Goal: Task Accomplishment & Management: Use online tool/utility

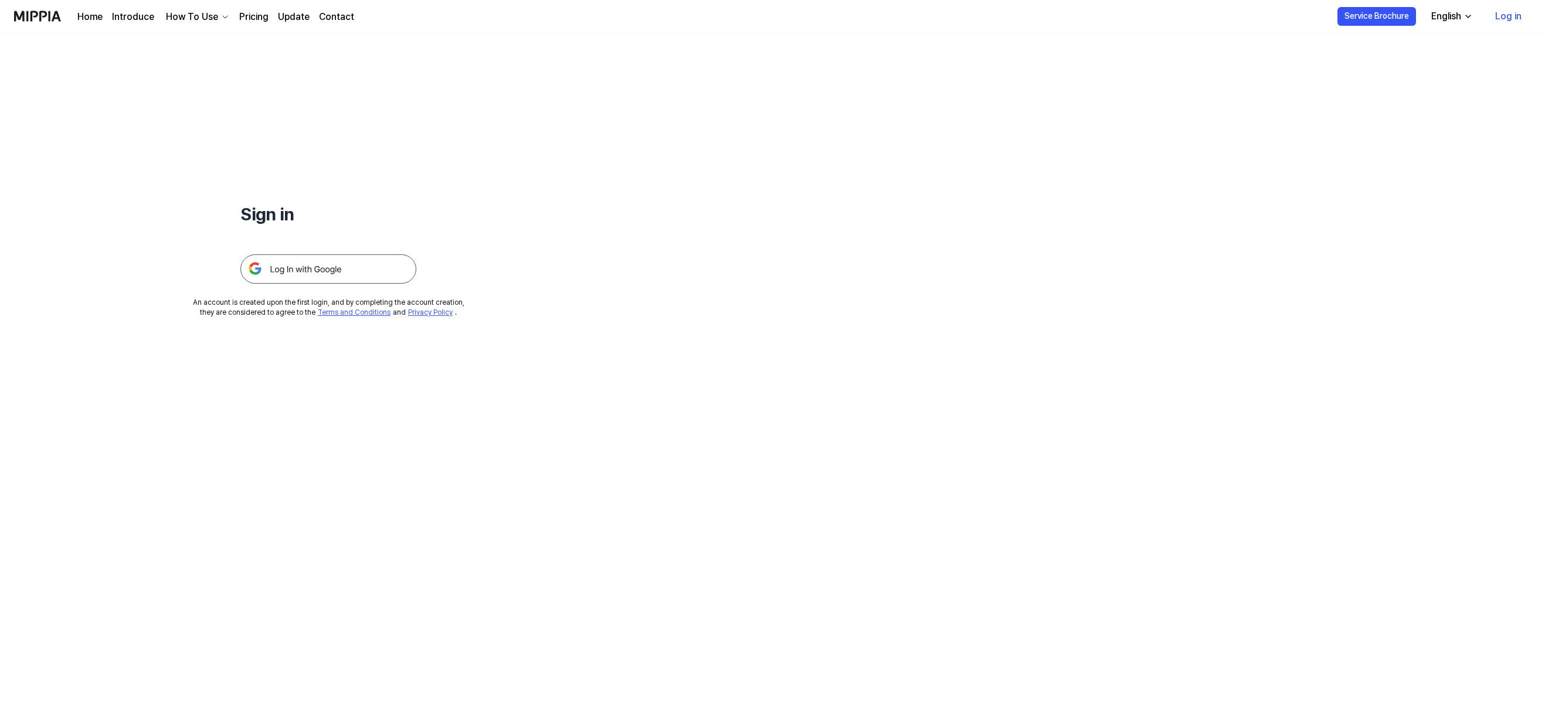
click at [314, 266] on img at bounding box center [328, 268] width 176 height 29
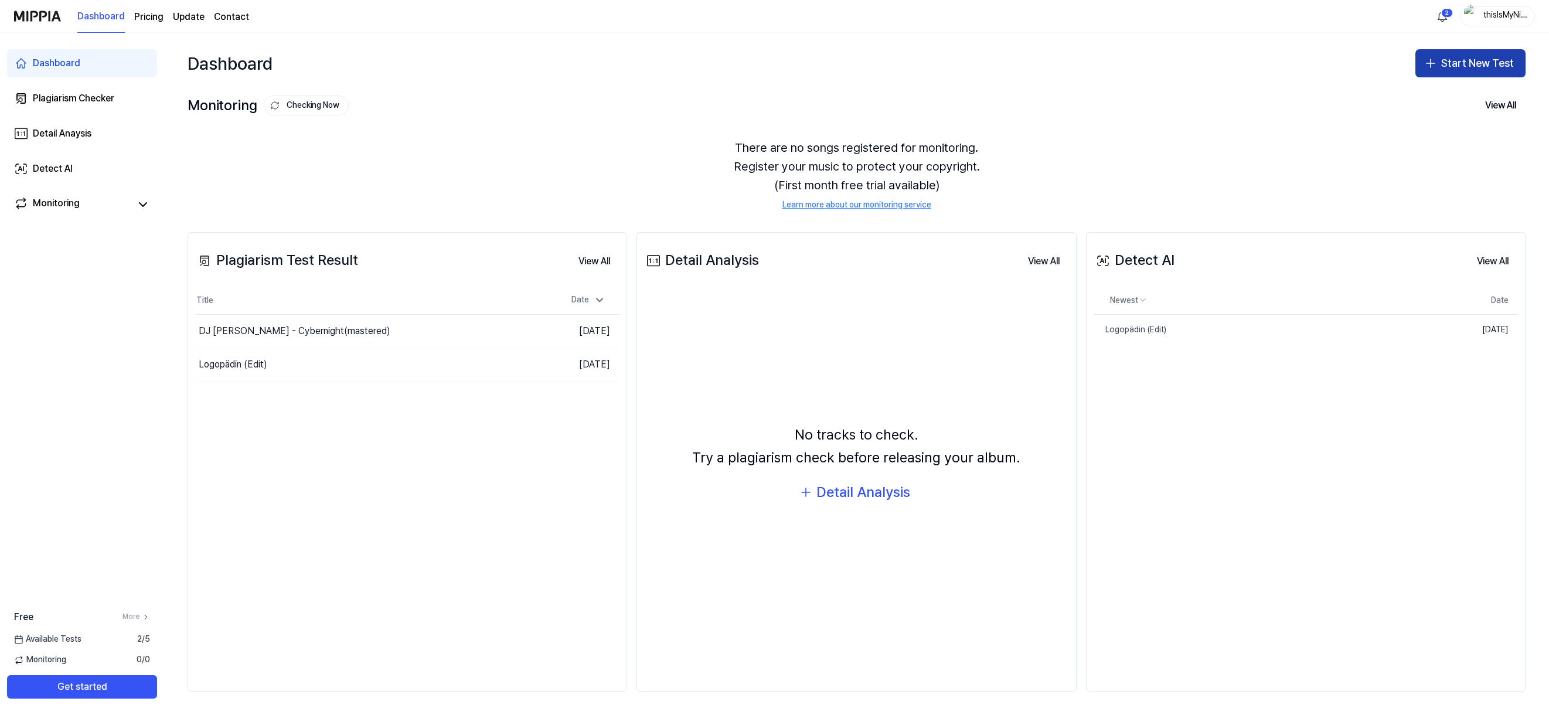
click at [1447, 60] on button "Start New Test" at bounding box center [1471, 63] width 110 height 28
click at [1446, 93] on div "Plagiarism test" at bounding box center [1443, 96] width 54 height 12
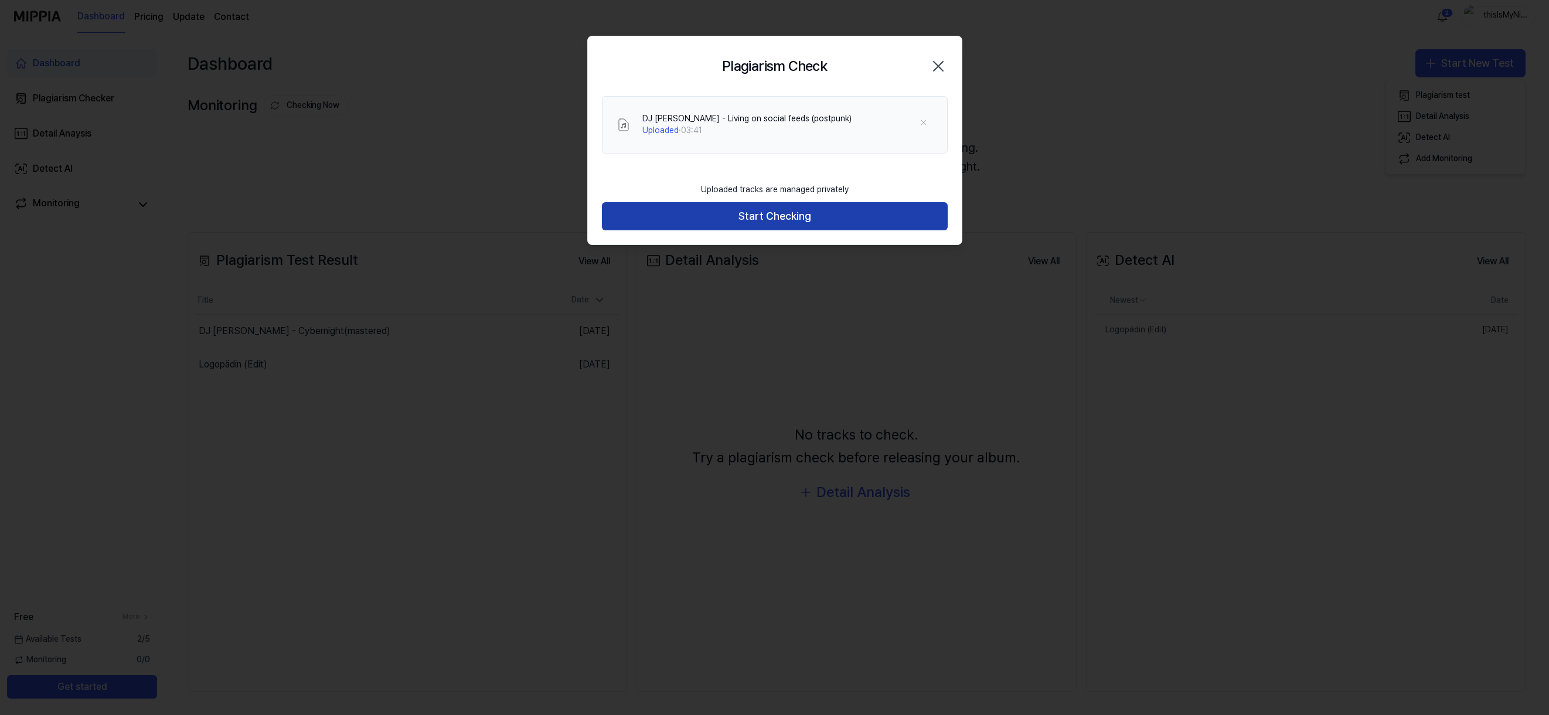
click at [777, 214] on button "Start Checking" at bounding box center [775, 216] width 346 height 28
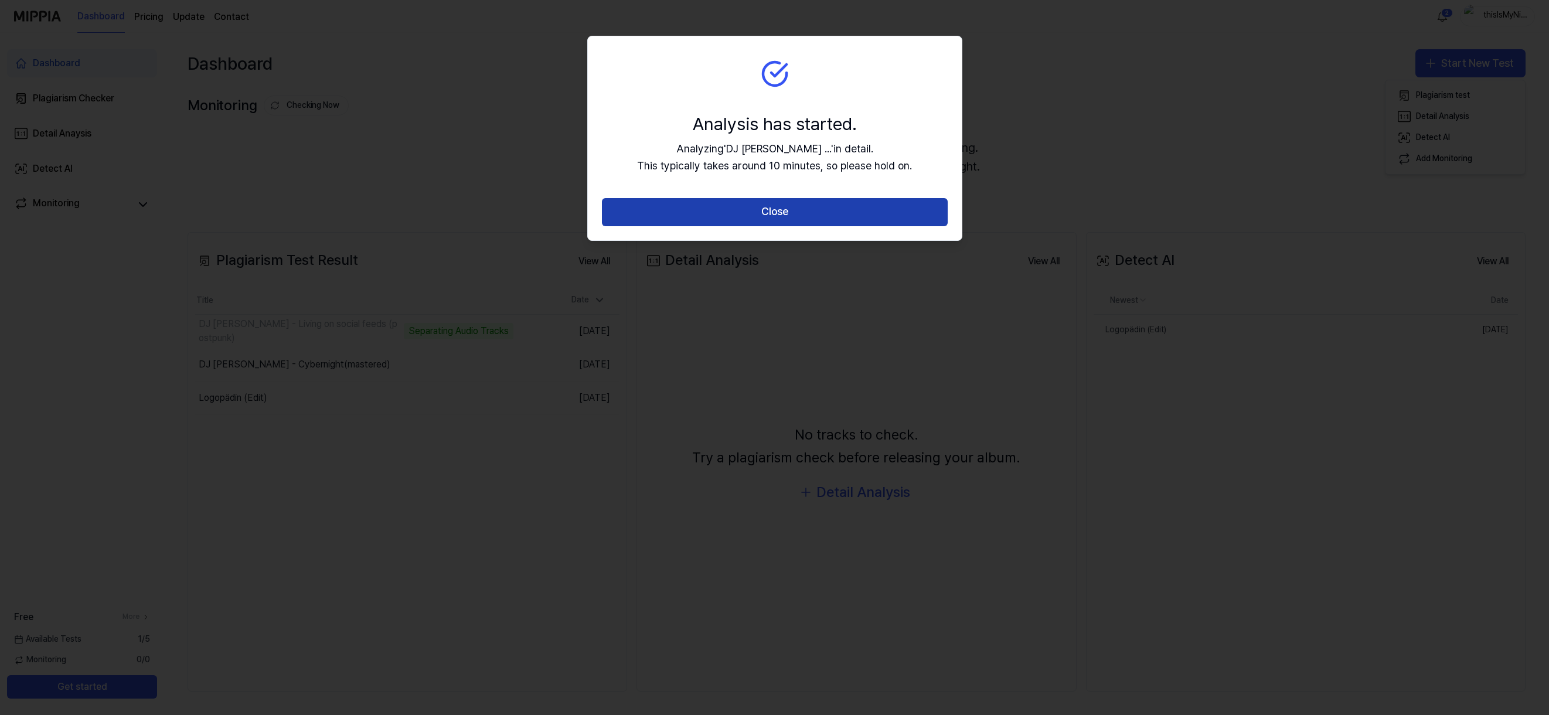
click at [774, 210] on button "Close" at bounding box center [775, 212] width 346 height 28
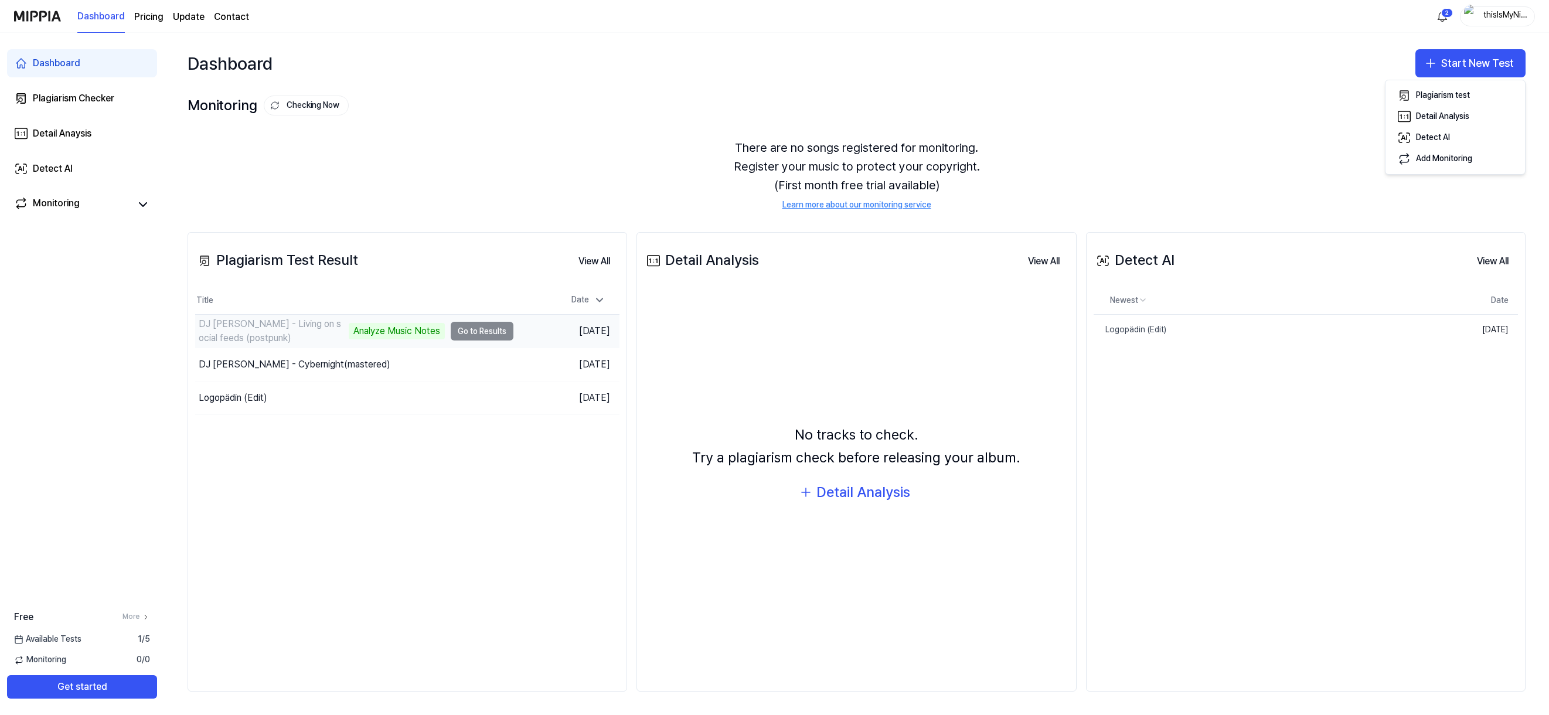
click at [474, 330] on td "DJ [PERSON_NAME] - Living on social feeds (postpunk) Analyze Music Notes Go to …" at bounding box center [354, 331] width 318 height 33
click at [475, 364] on button "Go to Results" at bounding box center [482, 364] width 63 height 19
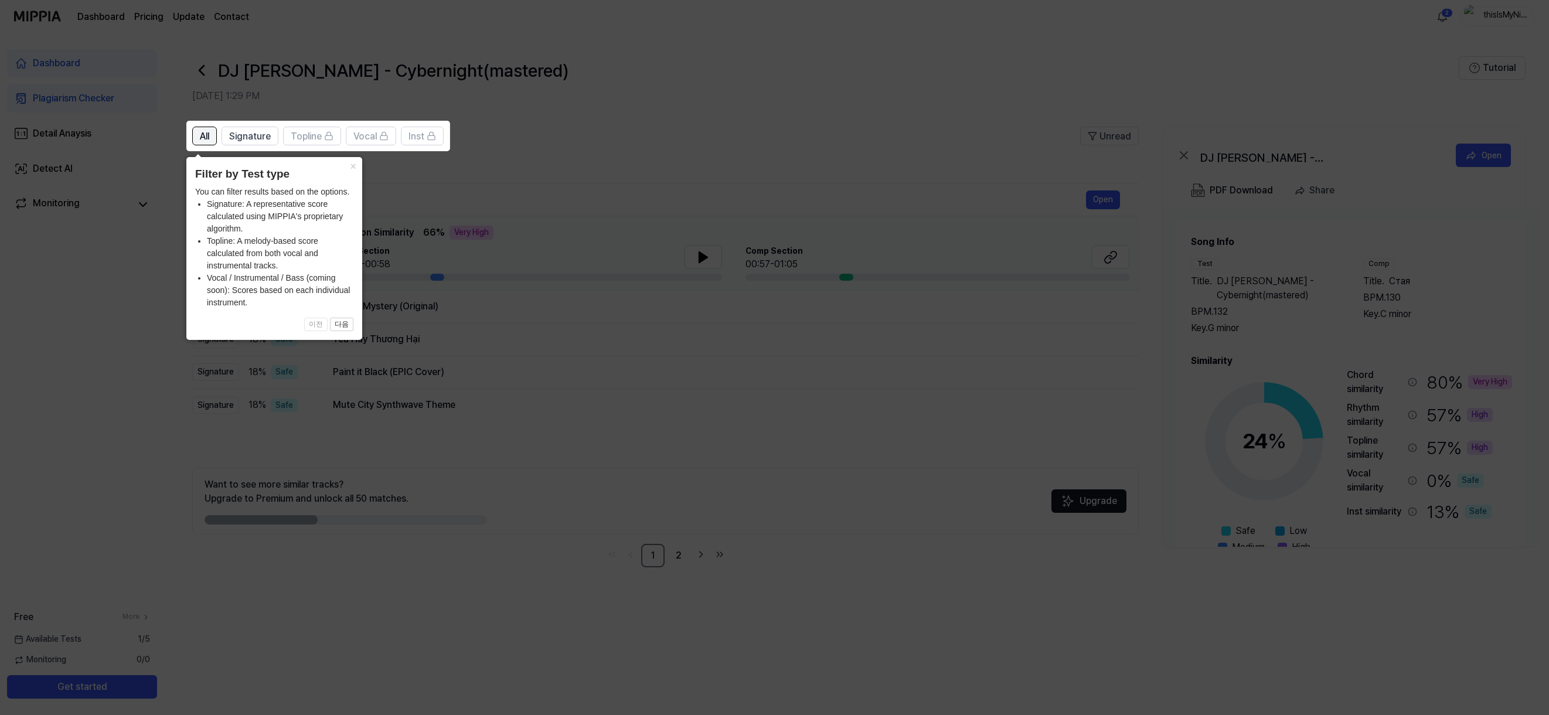
click at [202, 134] on span "All" at bounding box center [204, 137] width 9 height 14
click at [353, 165] on button "×" at bounding box center [353, 165] width 19 height 16
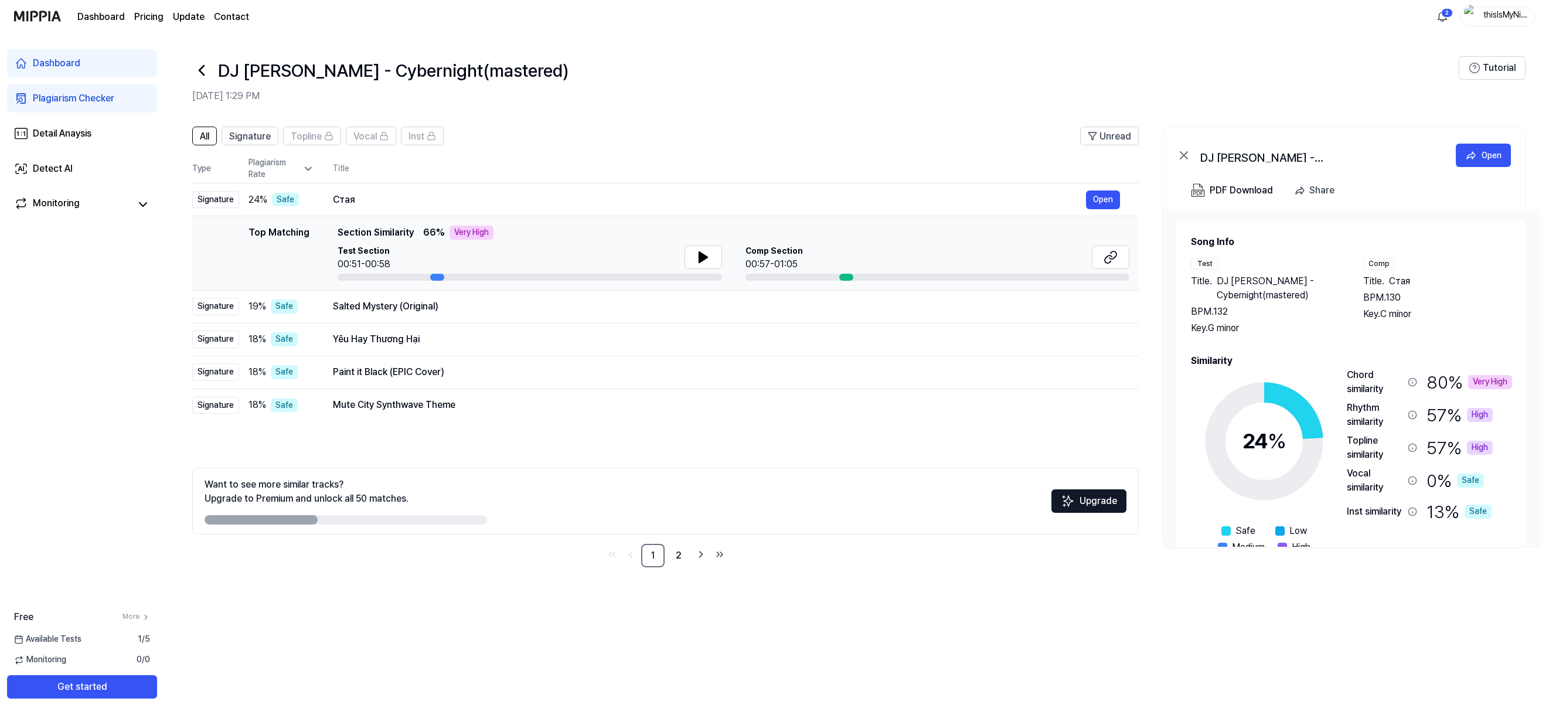
click at [201, 70] on icon at bounding box center [201, 70] width 19 height 19
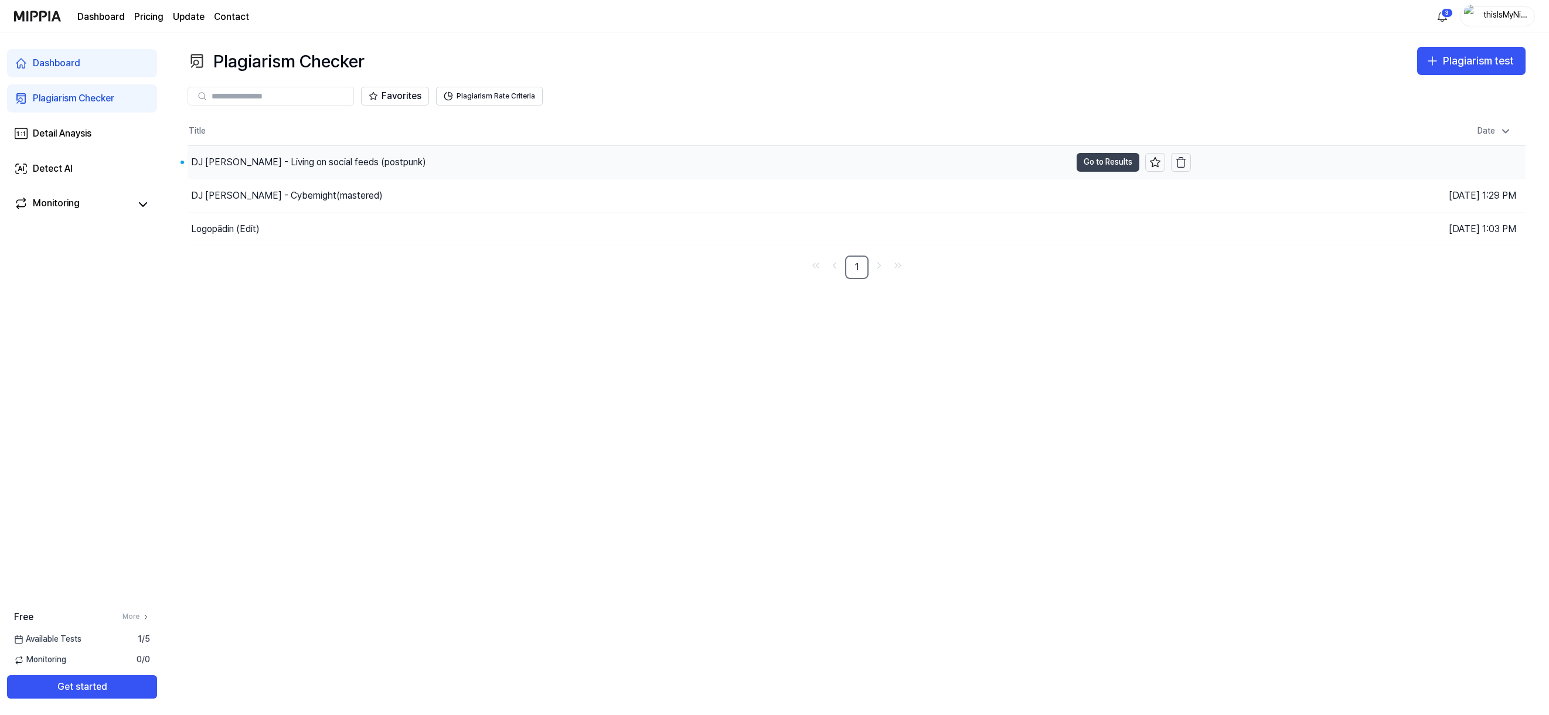
click at [1091, 164] on button "Go to Results" at bounding box center [1108, 162] width 63 height 19
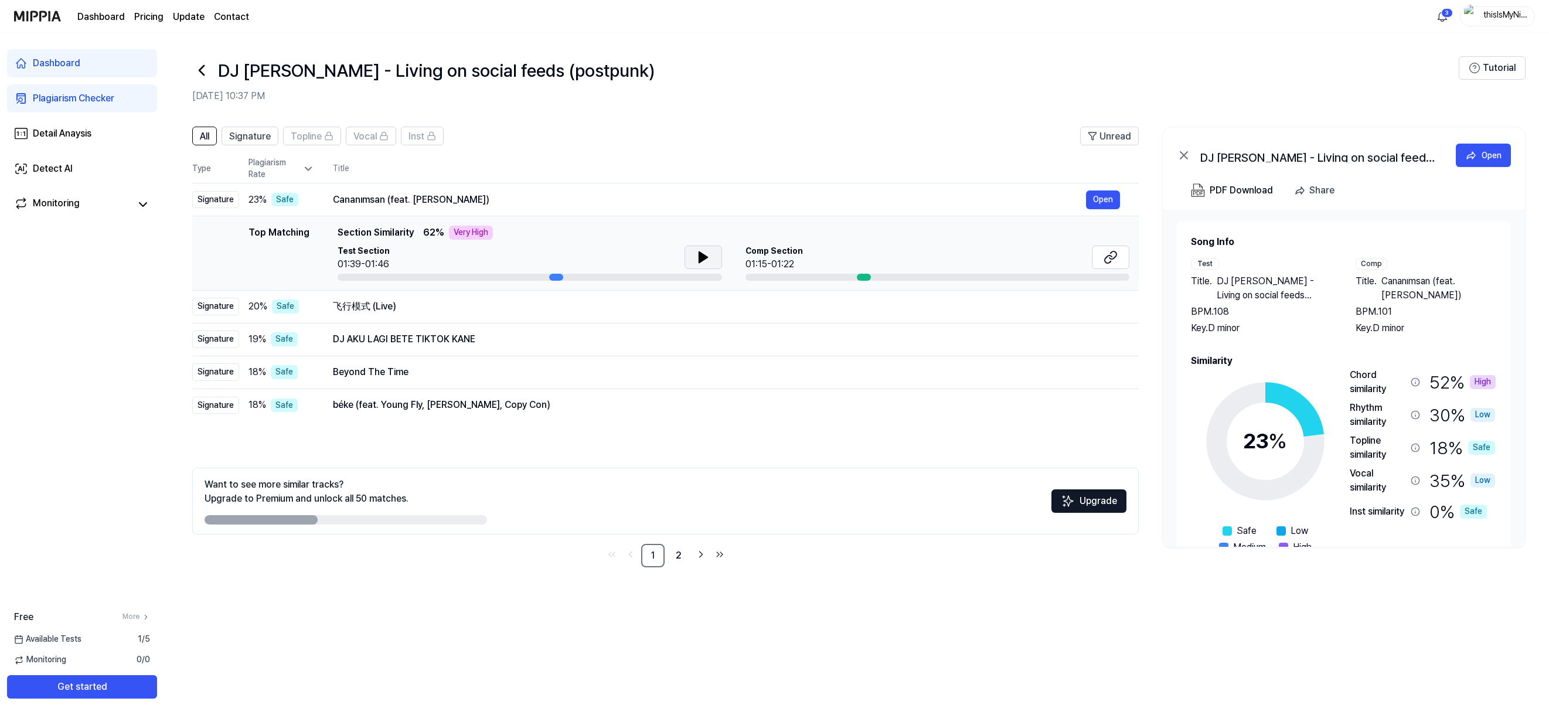
click at [700, 253] on icon at bounding box center [703, 257] width 8 height 11
click at [700, 253] on icon at bounding box center [701, 257] width 2 height 9
click at [700, 253] on icon at bounding box center [703, 257] width 8 height 11
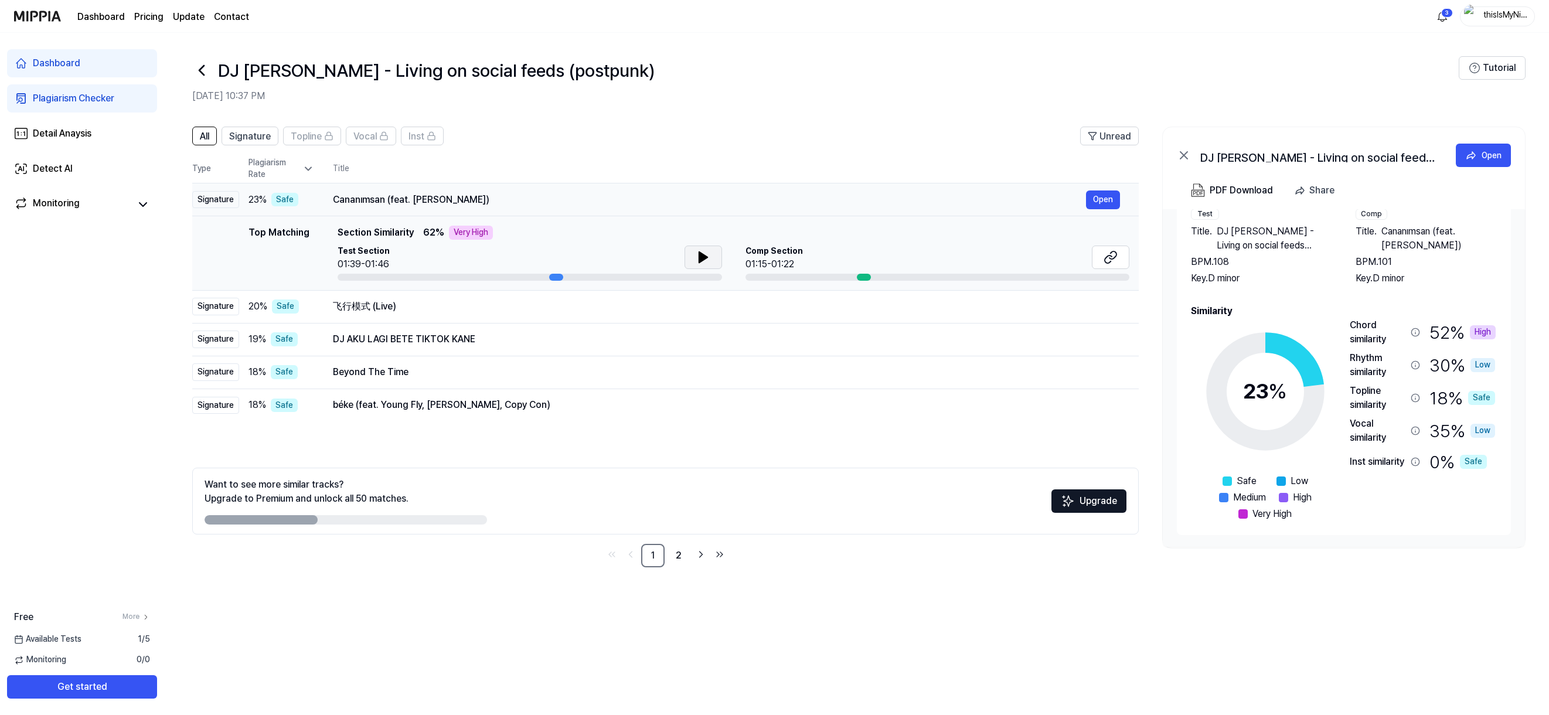
drag, startPoint x: 331, startPoint y: 199, endPoint x: 468, endPoint y: 197, distance: 137.2
click at [460, 197] on td "Cananımsan (feat. [PERSON_NAME]) Open" at bounding box center [726, 199] width 825 height 33
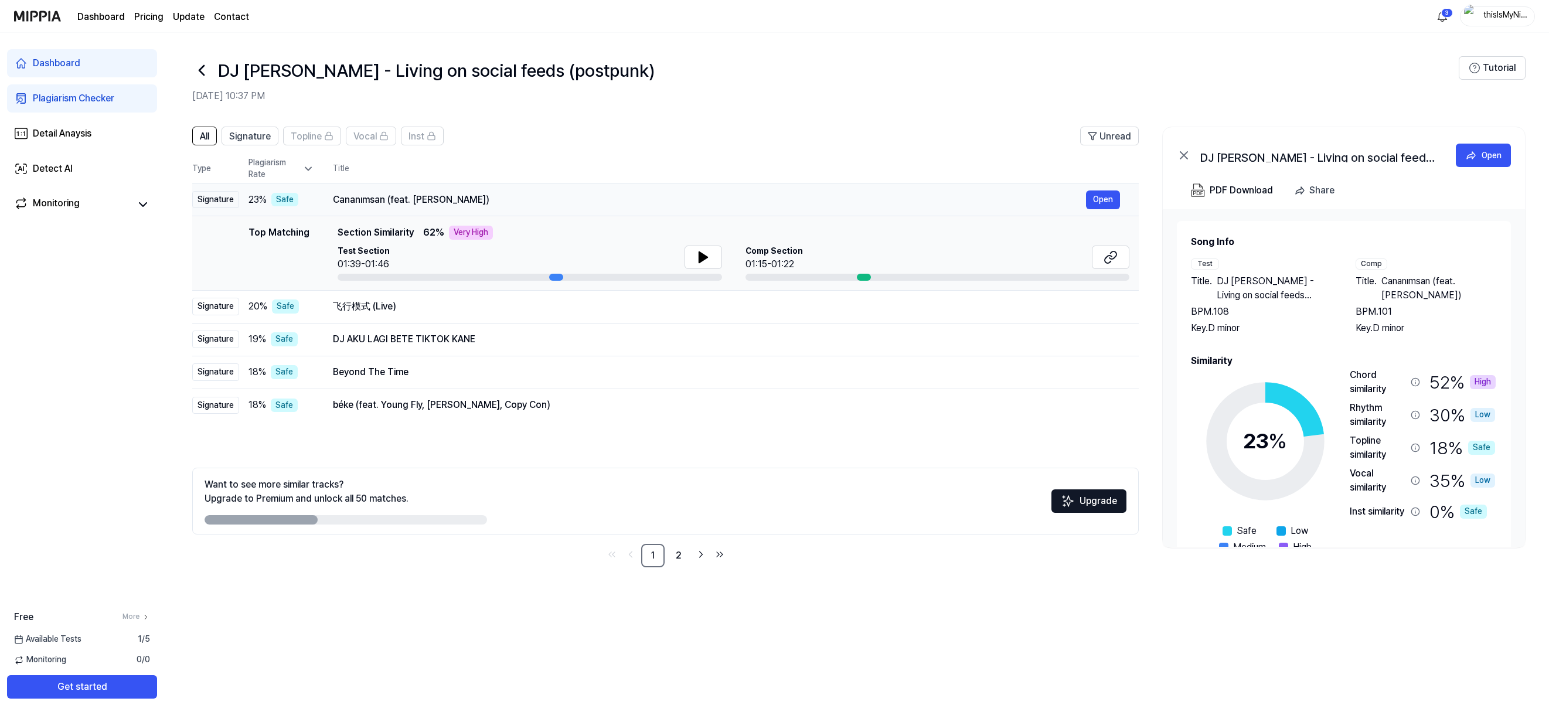
drag, startPoint x: 494, startPoint y: 196, endPoint x: 330, endPoint y: 203, distance: 164.3
click at [331, 203] on td "Cananımsan (feat. [PERSON_NAME]) Open" at bounding box center [726, 199] width 825 height 33
drag, startPoint x: 335, startPoint y: 199, endPoint x: 448, endPoint y: 198, distance: 113.1
click at [445, 197] on div "Cananımsan (feat. [PERSON_NAME])" at bounding box center [709, 200] width 753 height 14
drag, startPoint x: 1420, startPoint y: 295, endPoint x: 1387, endPoint y: 282, distance: 36.0
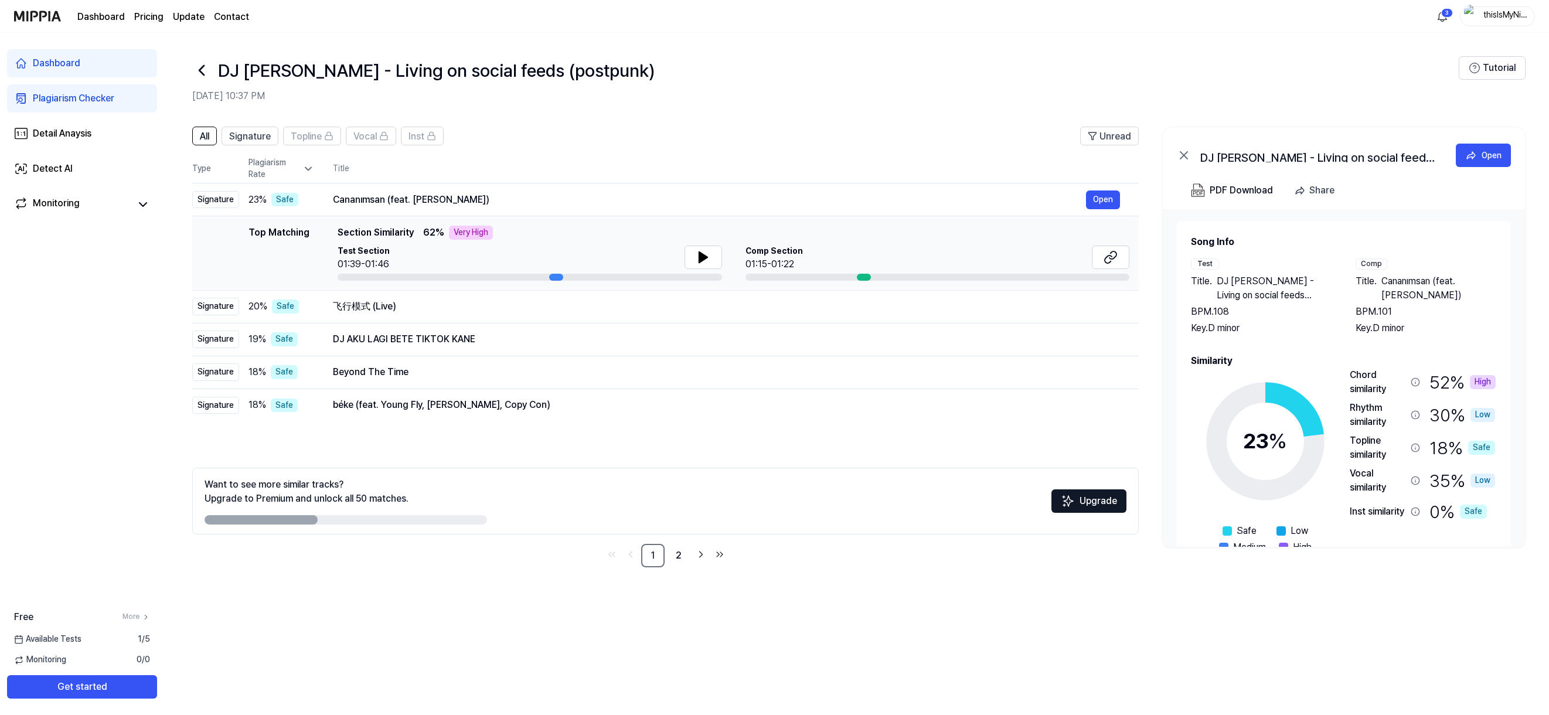
click at [1387, 282] on span "Cananımsan (feat. [PERSON_NAME])" at bounding box center [1439, 288] width 115 height 28
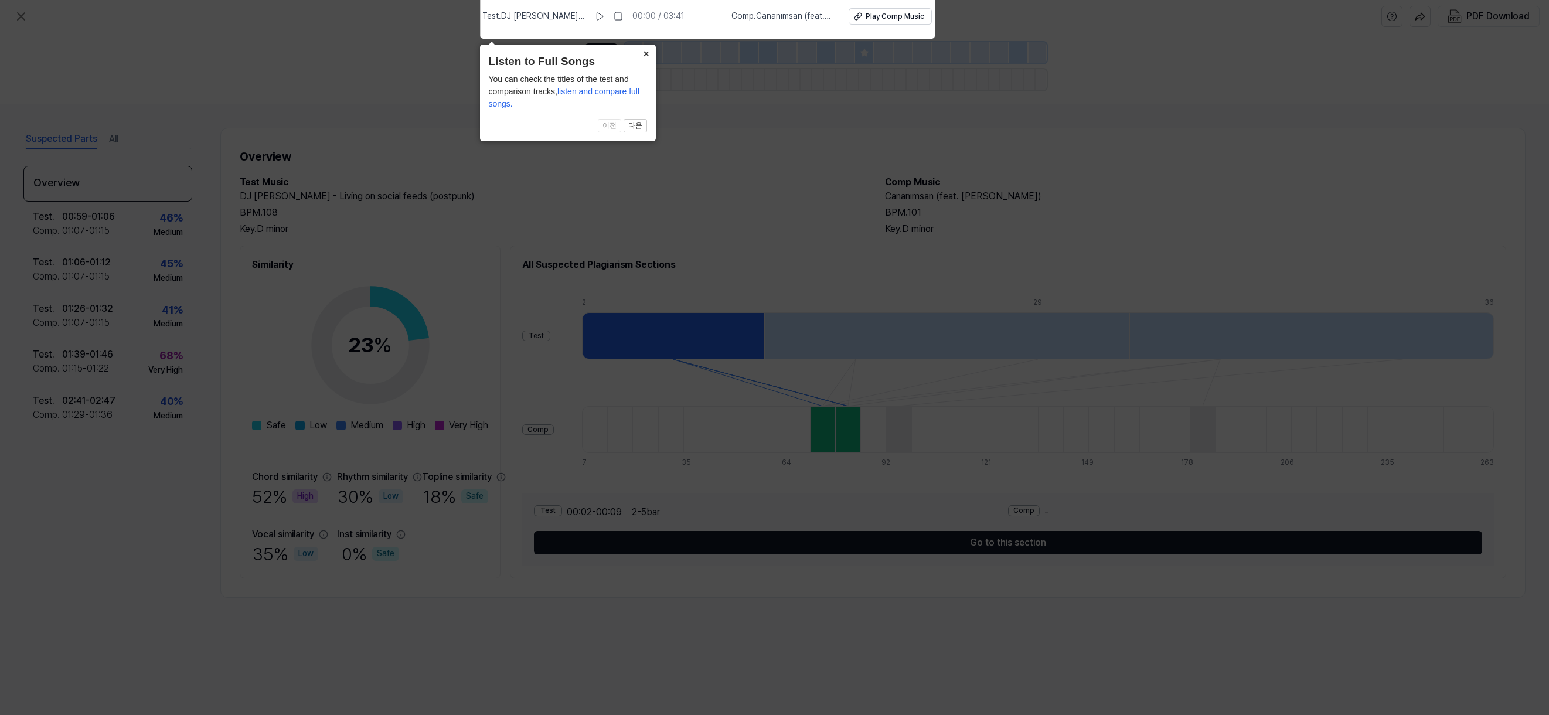
click at [645, 55] on button "×" at bounding box center [646, 53] width 19 height 16
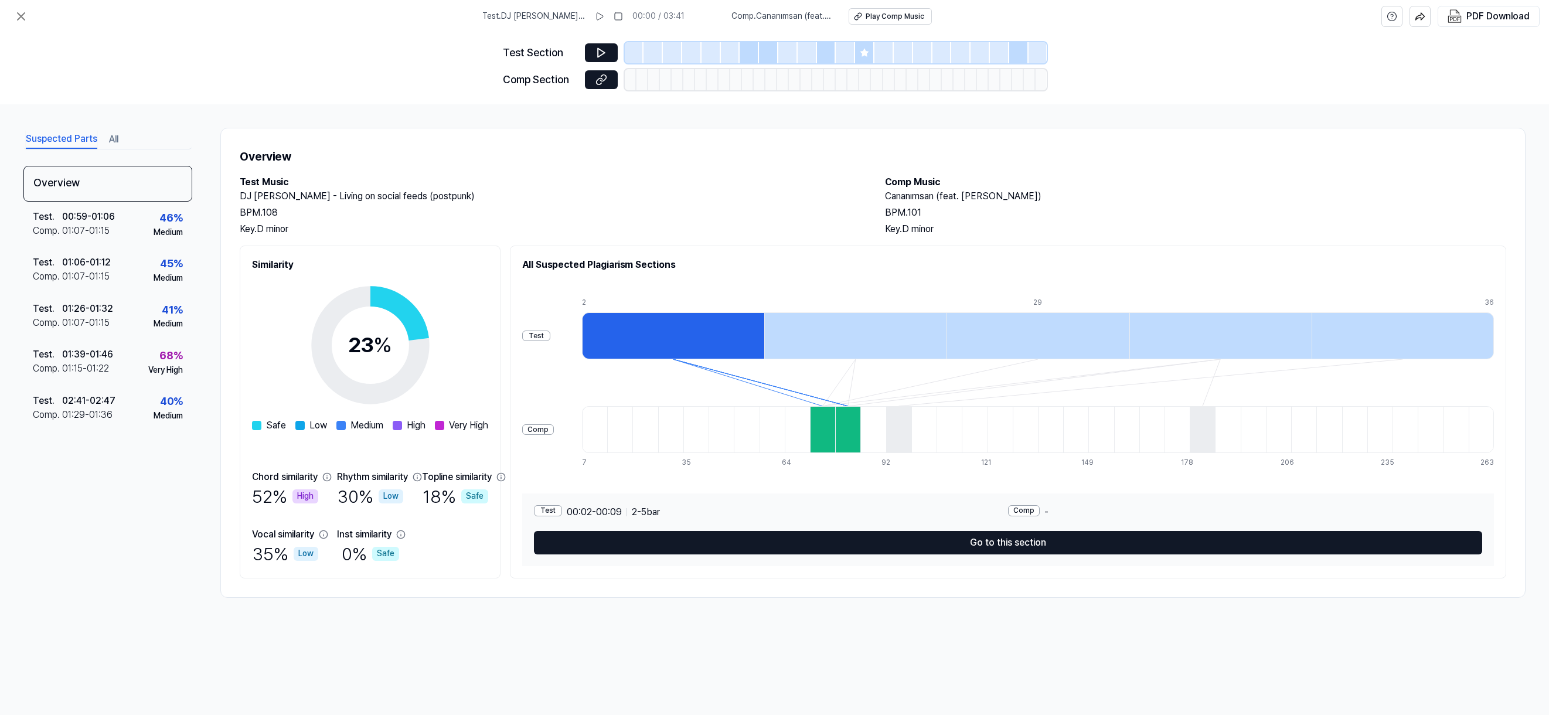
drag, startPoint x: 1050, startPoint y: 195, endPoint x: 879, endPoint y: 195, distance: 171.2
click at [879, 195] on div "Test Music DJ [PERSON_NAME] - Living on social feeds (postpunk) BPM. 108 Key. D…" at bounding box center [873, 205] width 1267 height 61
copy h2 "Cananımsan (feat. [PERSON_NAME])"
